Goal: Navigation & Orientation: Find specific page/section

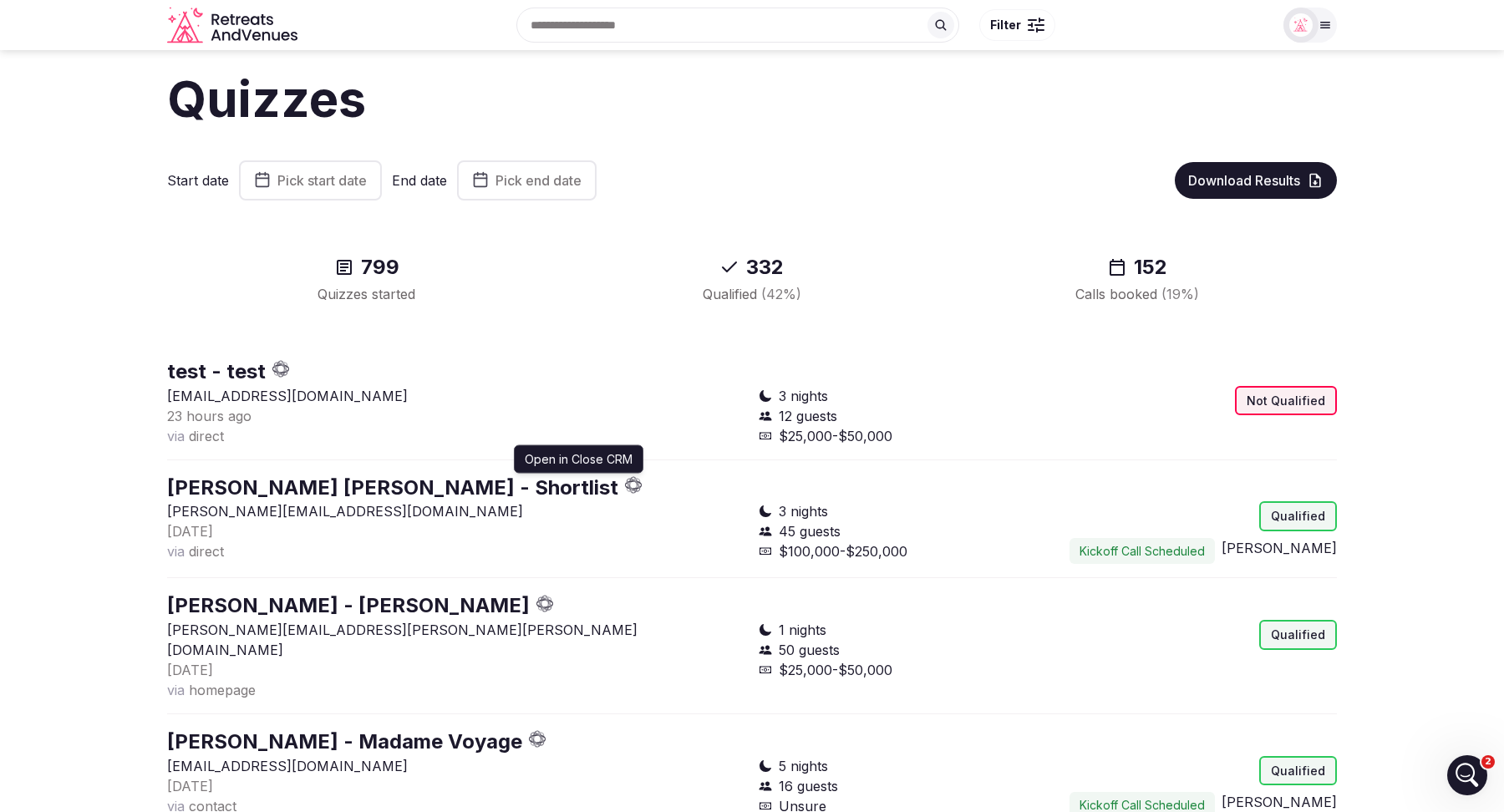
click at [625, 484] on icon "button" at bounding box center [634, 485] width 18 height 18
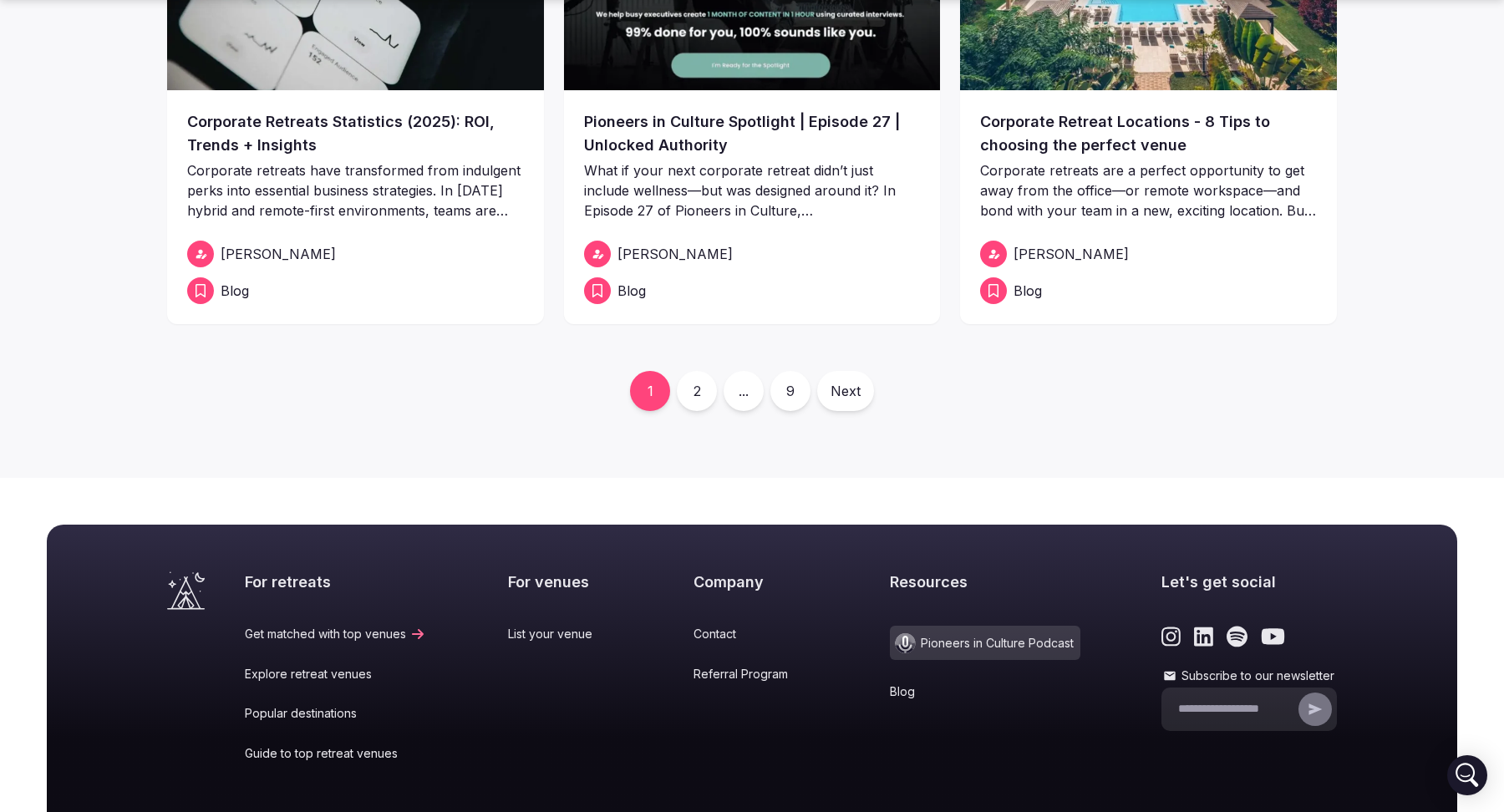
scroll to position [946, 0]
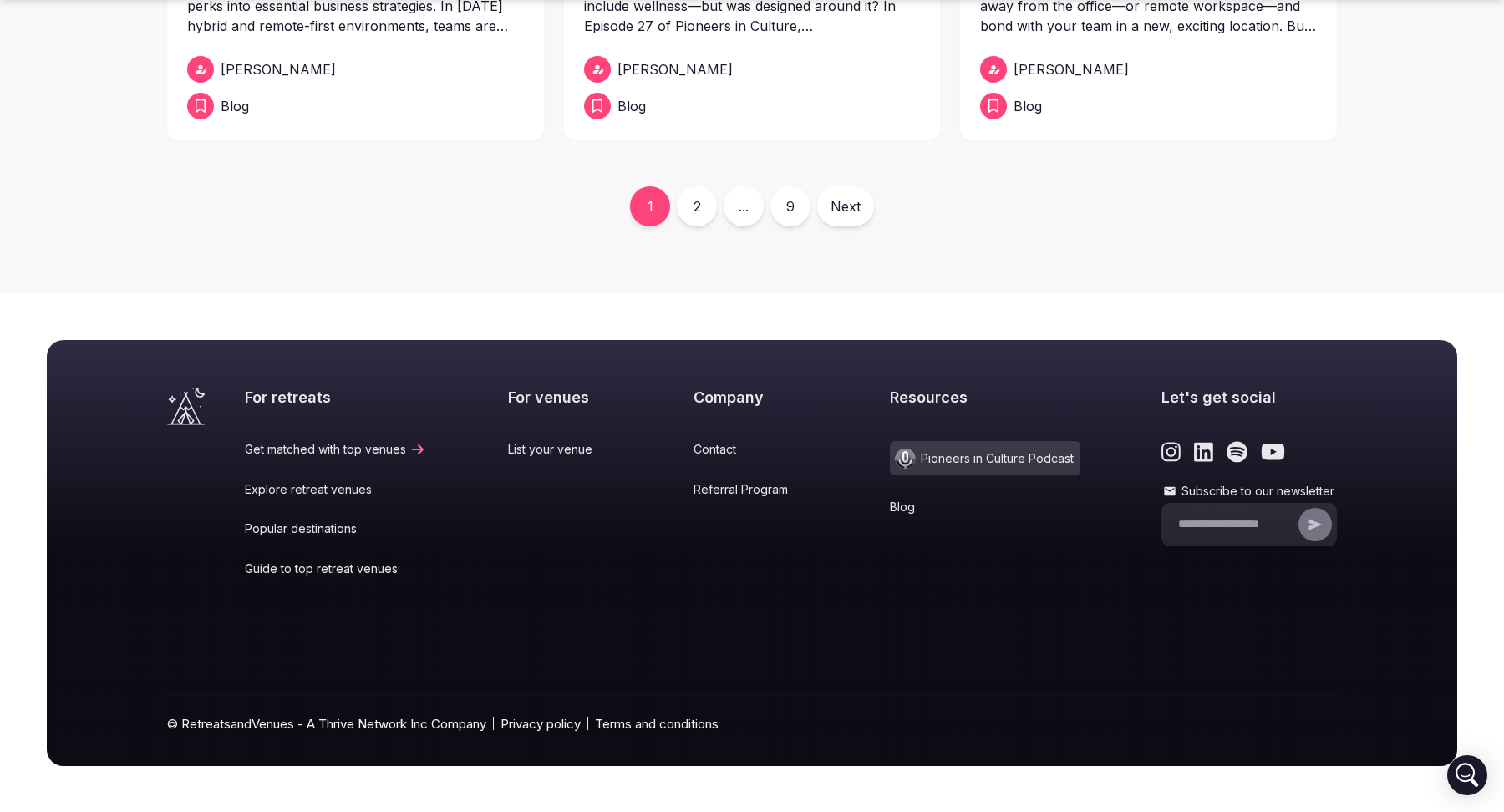
click at [698, 207] on link "2" at bounding box center [696, 206] width 40 height 40
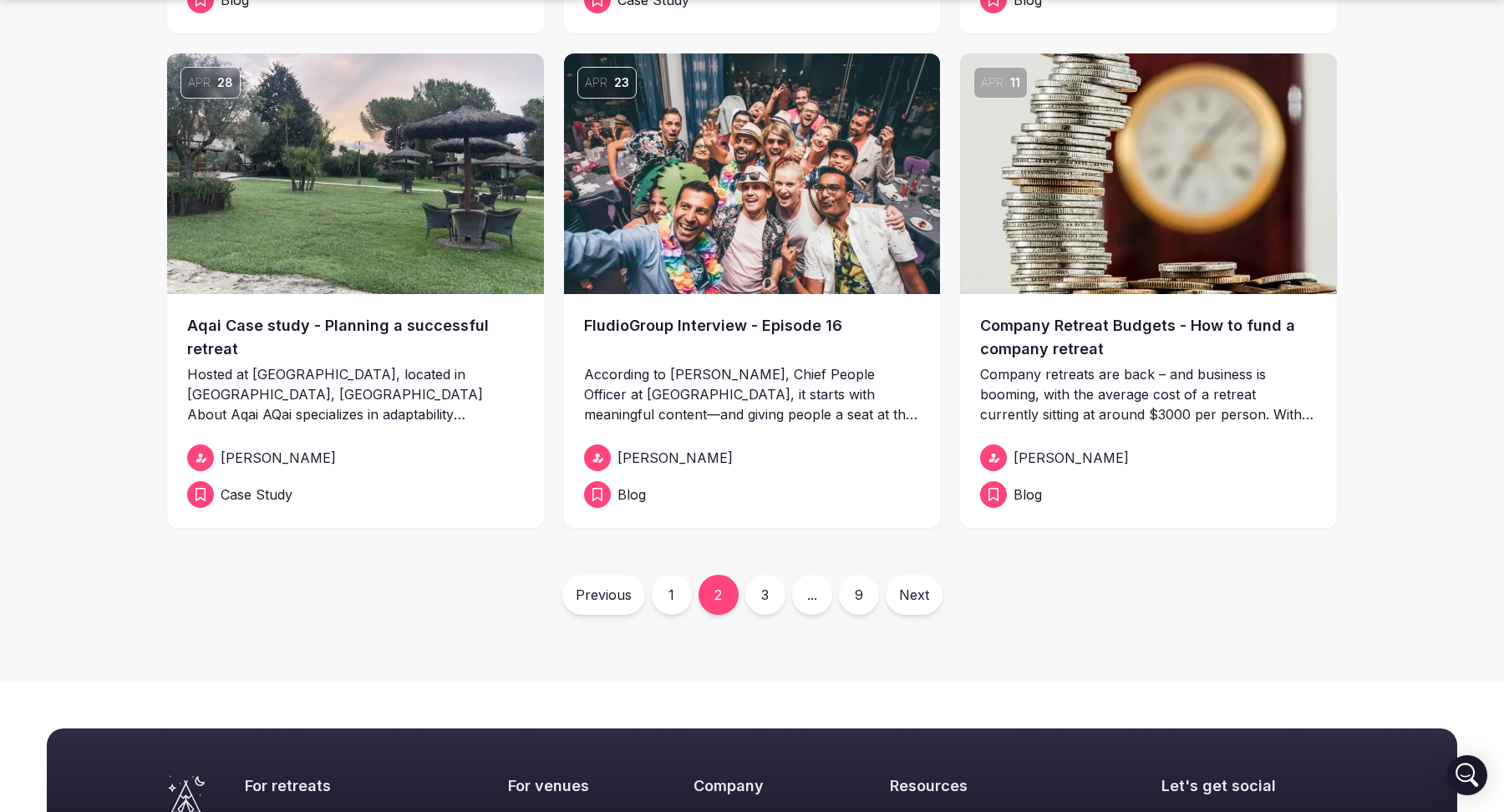
scroll to position [561, 0]
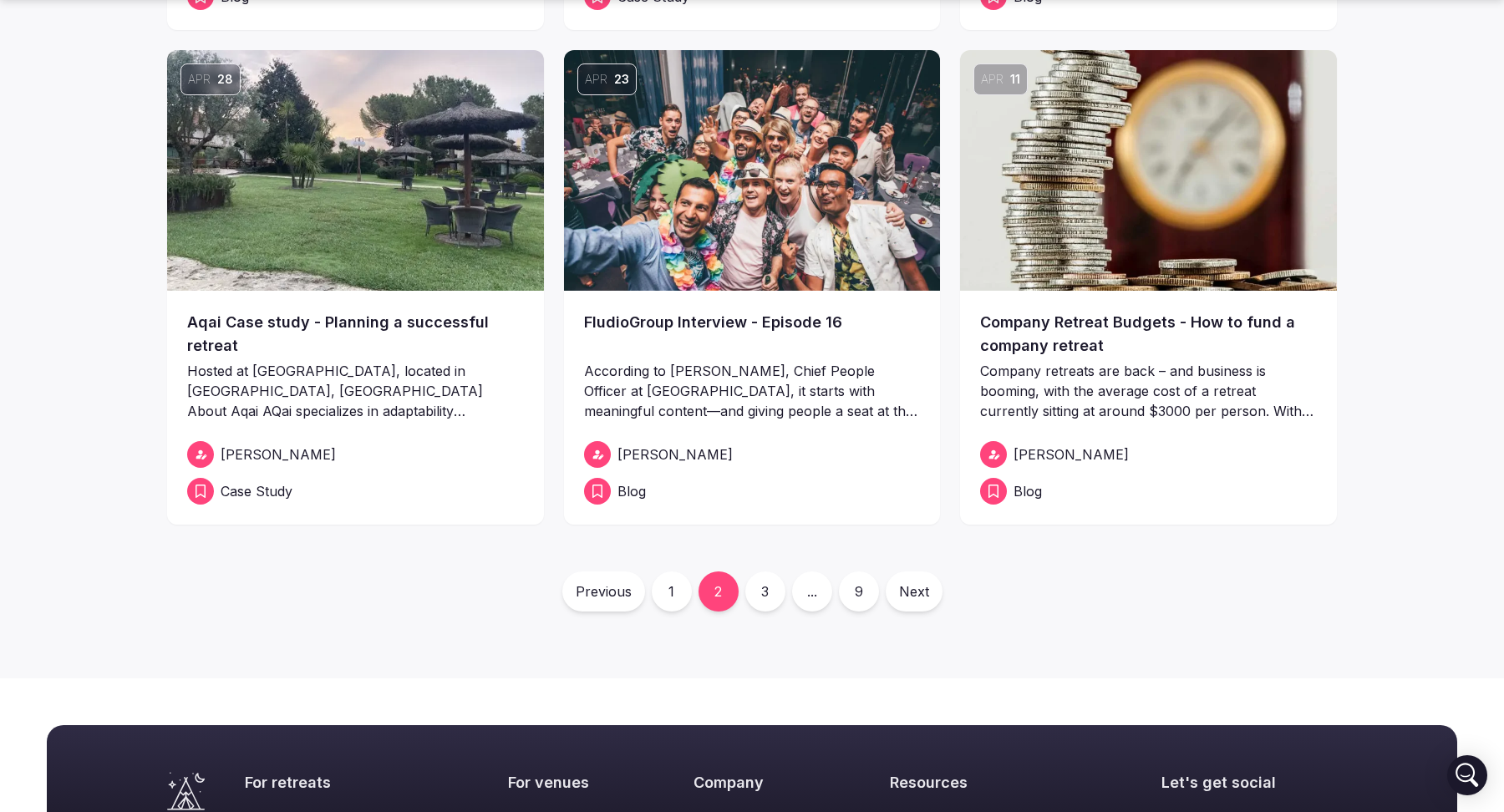
click at [766, 595] on link "3" at bounding box center [765, 591] width 40 height 40
